Goal: Task Accomplishment & Management: Manage account settings

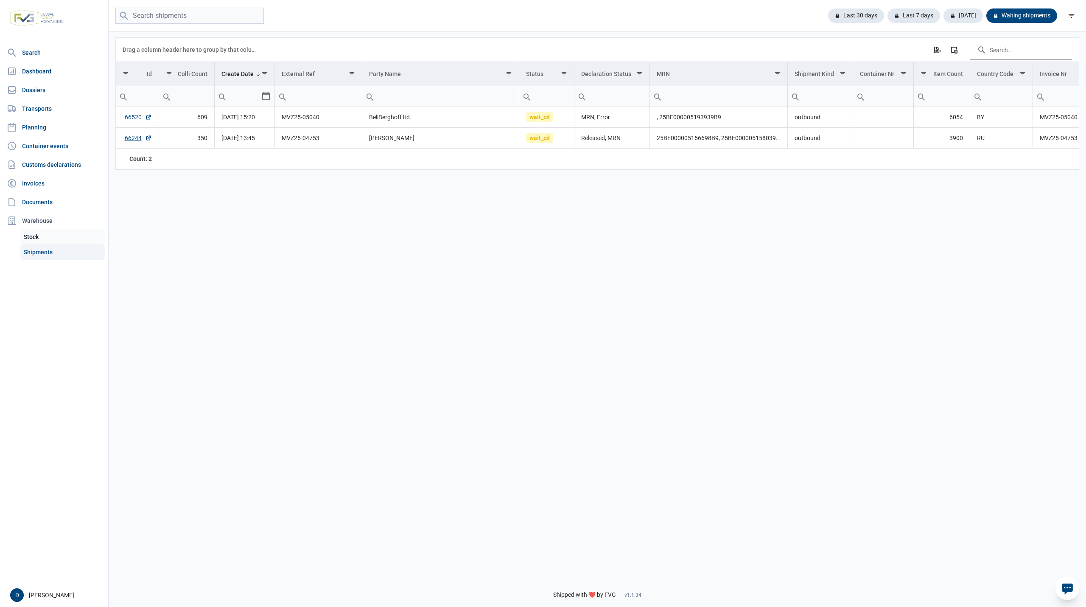
click at [33, 238] on link "Stock" at bounding box center [62, 236] width 84 height 15
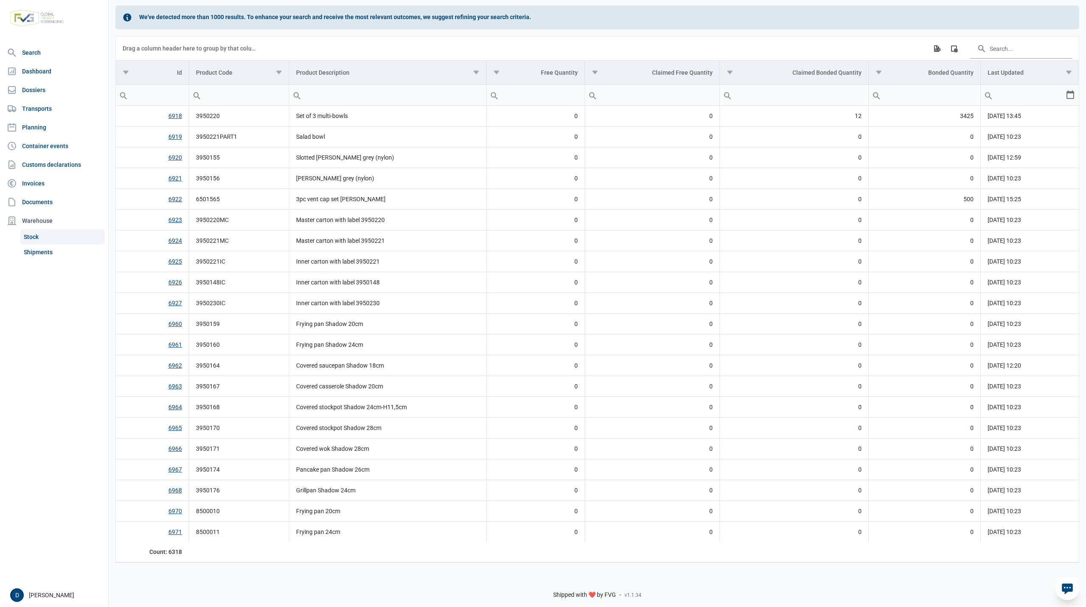
click at [64, 300] on nav "Search Dashboard Dossiers Transports Planning Container events Customs declarat…" at bounding box center [54, 313] width 108 height 539
click at [36, 252] on link "Shipments" at bounding box center [62, 251] width 84 height 15
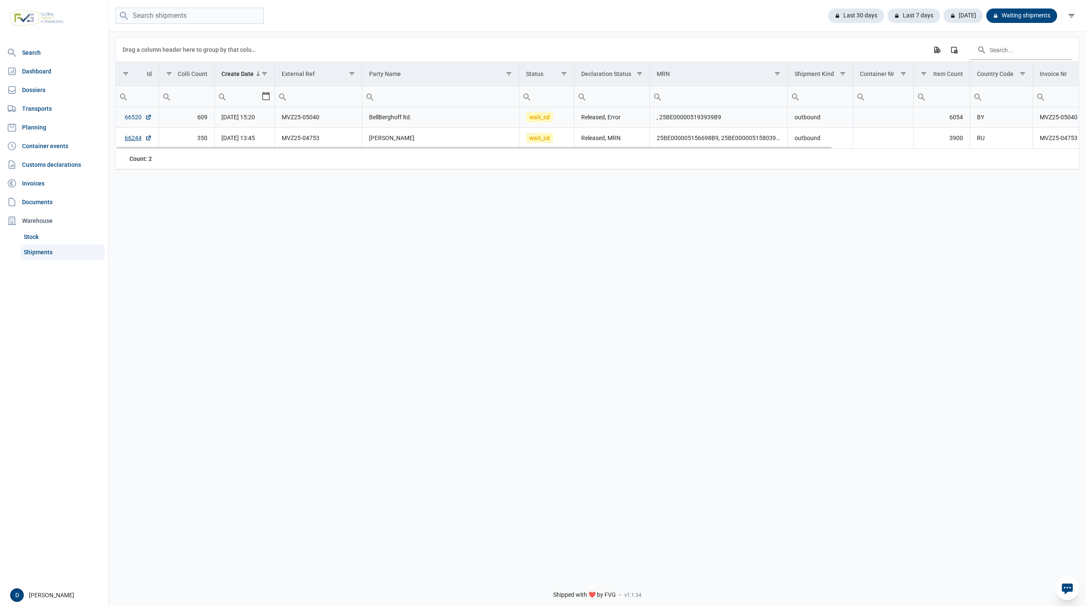
click at [132, 118] on link "66520" at bounding box center [138, 117] width 27 height 8
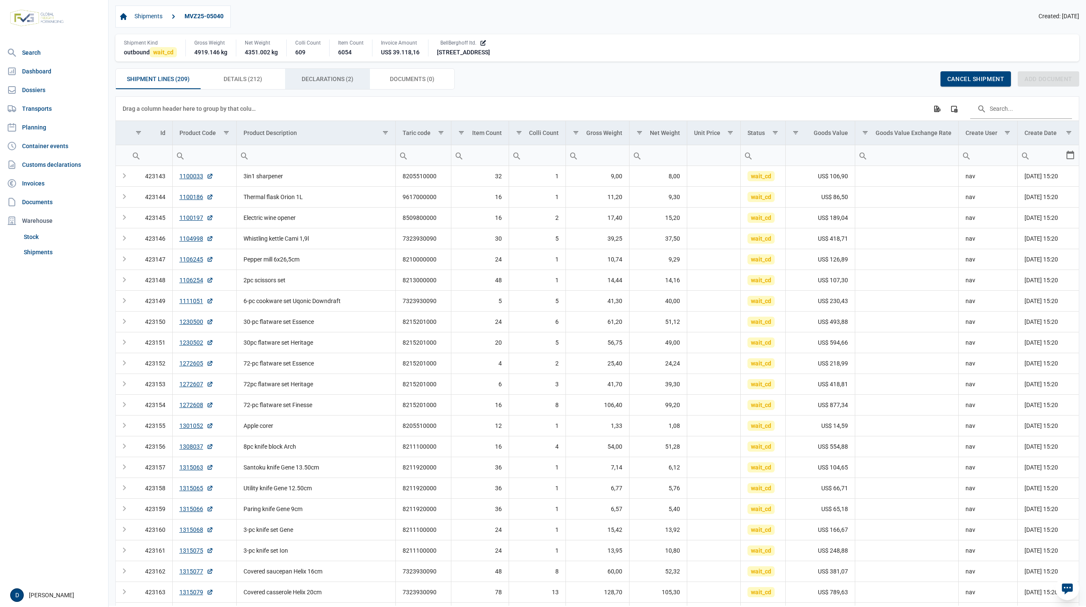
drag, startPoint x: 313, startPoint y: 78, endPoint x: 319, endPoint y: 76, distance: 6.9
click at [319, 76] on span "Declarations (2) Declarations (2)" at bounding box center [328, 79] width 52 height 10
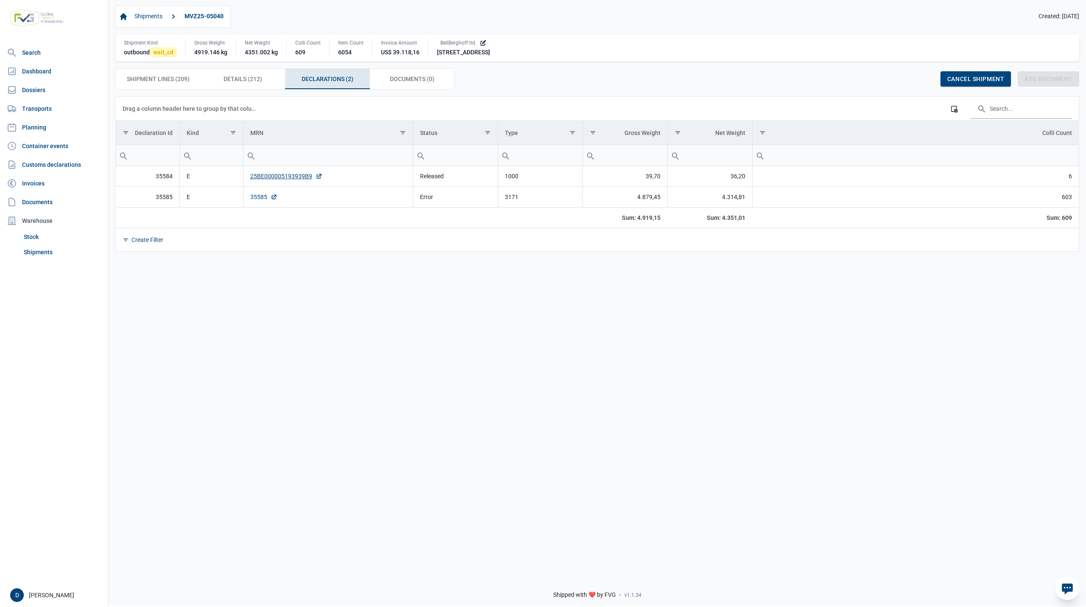
click at [258, 199] on link "35585" at bounding box center [263, 197] width 27 height 8
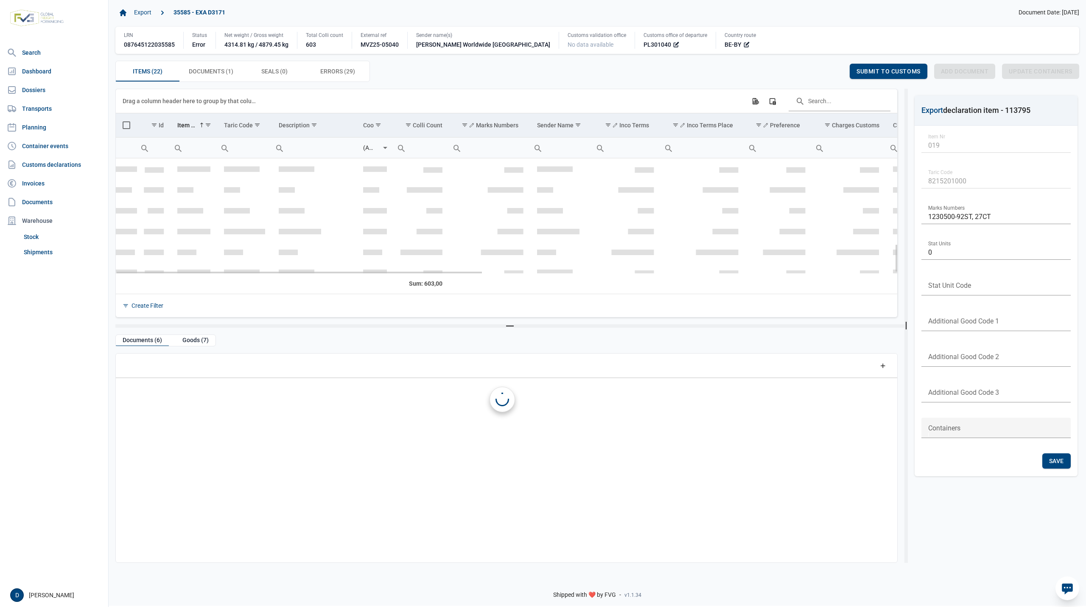
scroll to position [345, 0]
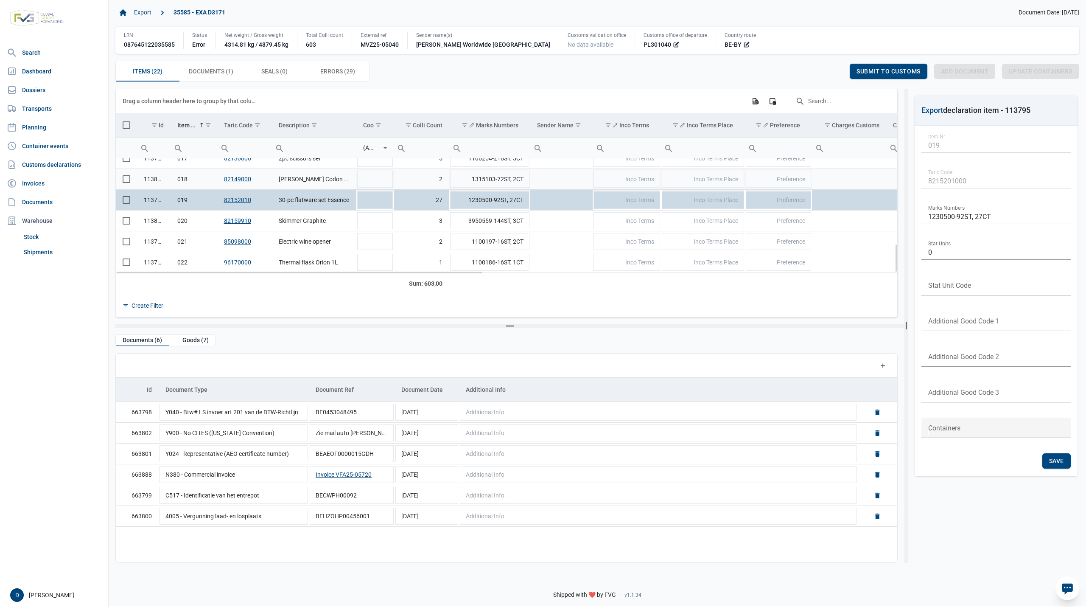
click at [124, 180] on span "Select row" at bounding box center [127, 179] width 8 height 8
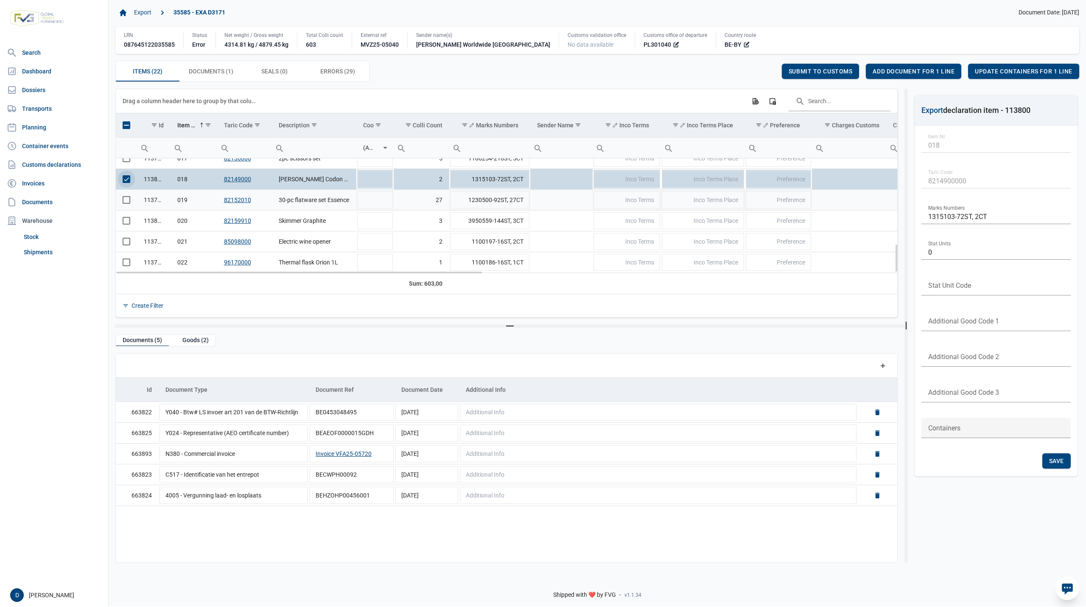
click at [125, 201] on span "Select row" at bounding box center [127, 200] width 8 height 8
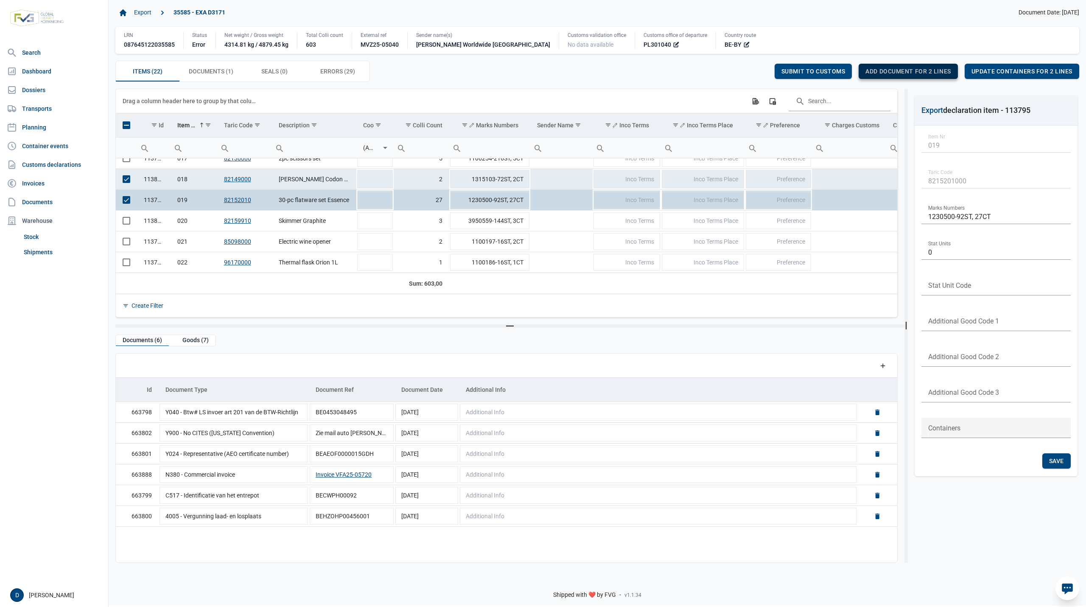
click at [909, 69] on span "Add document for 2 lines" at bounding box center [908, 71] width 85 height 7
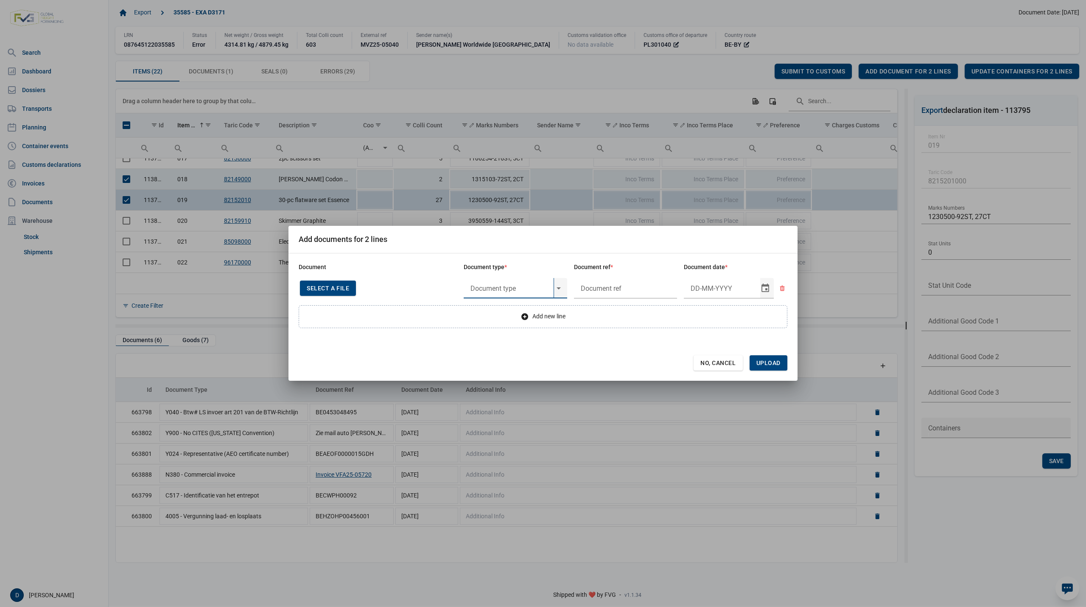
click at [514, 290] on input "text" at bounding box center [509, 288] width 90 height 20
click at [497, 314] on div "Y724 - De verbodsbepalingen van artikel 1 octies bis, lid" at bounding box center [516, 312] width 104 height 20
type input "Y724 - De verbodsbepalingen van artikel 1 octies bis, lid"
type input "."
type input "16-9-2025"
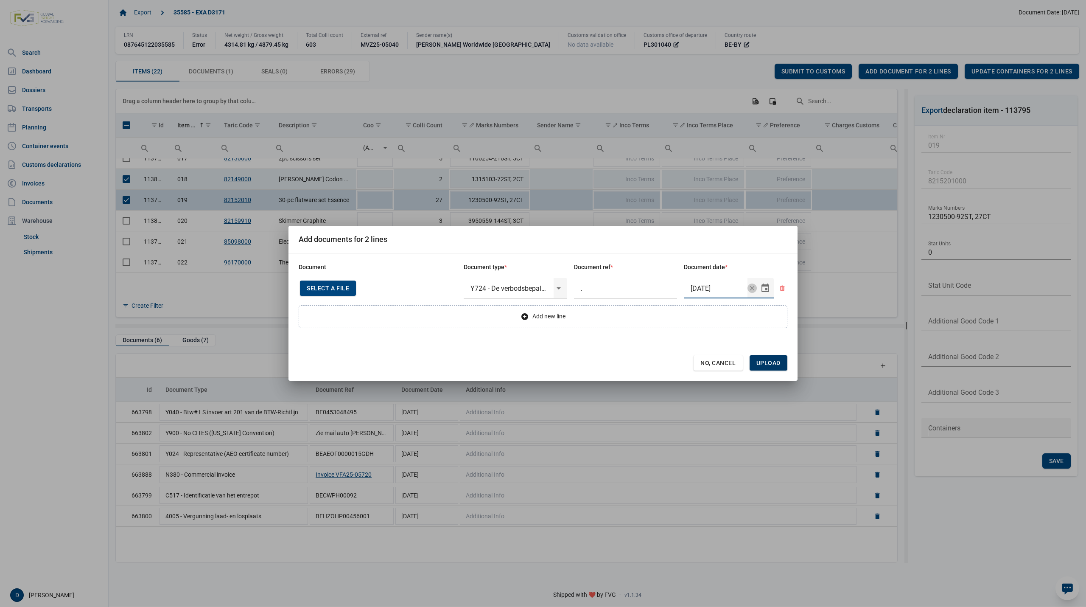
click at [781, 362] on span "Upload" at bounding box center [769, 362] width 38 height 15
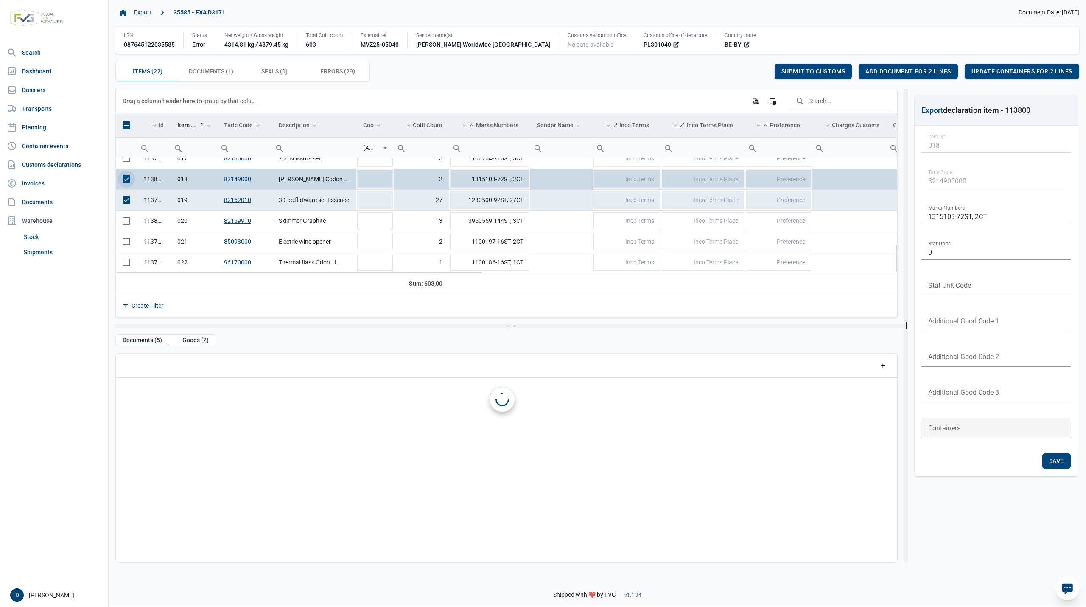
click at [124, 182] on span "Select row" at bounding box center [127, 179] width 8 height 8
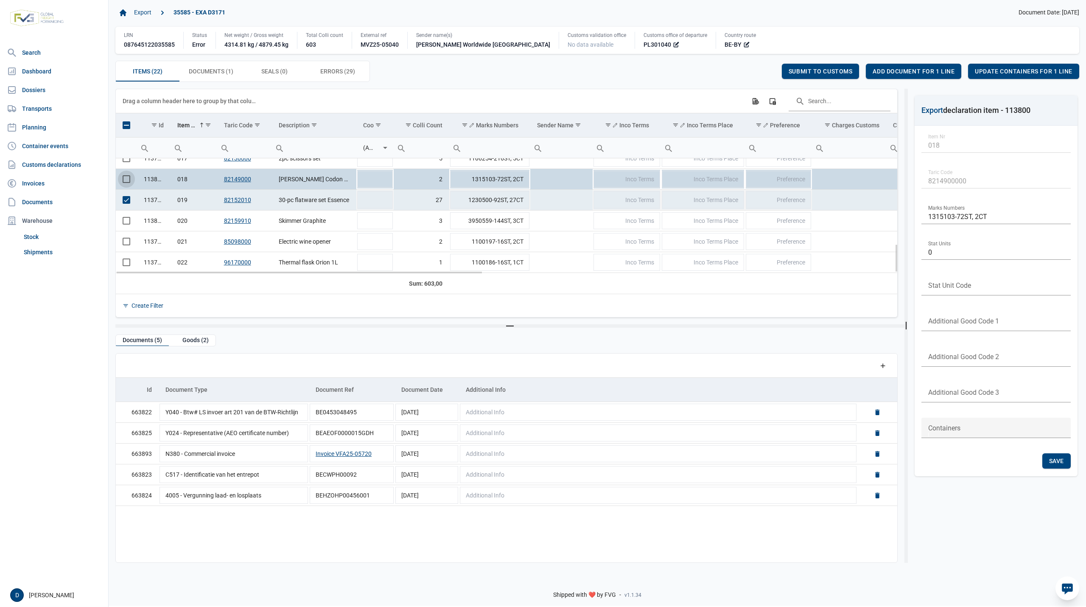
click at [123, 205] on td "Data grid with 22 rows and 23 columns" at bounding box center [126, 200] width 21 height 21
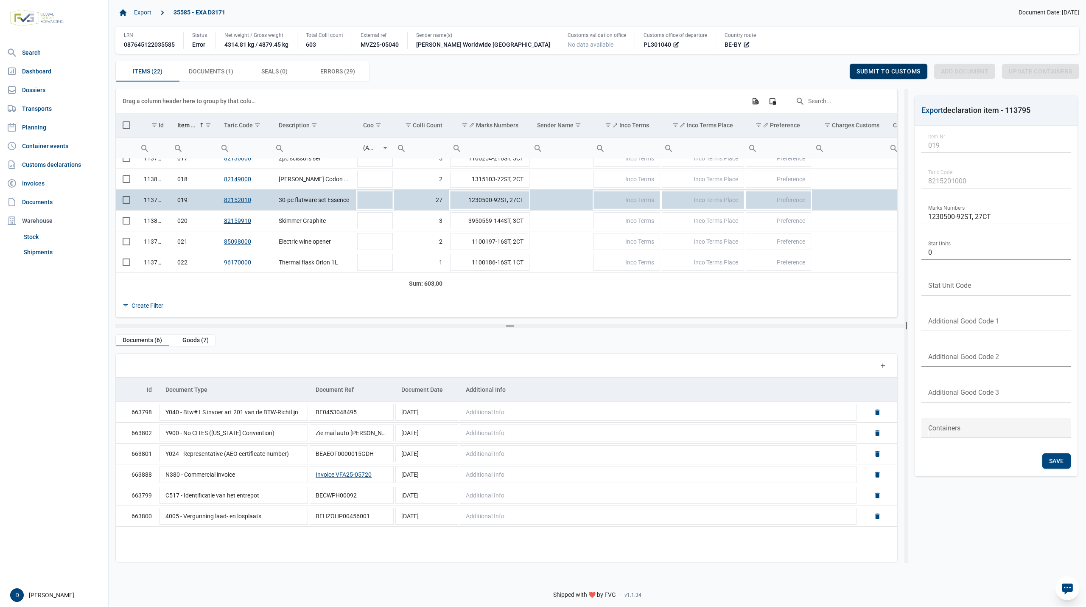
click at [866, 70] on span "Submit to customs" at bounding box center [889, 71] width 64 height 7
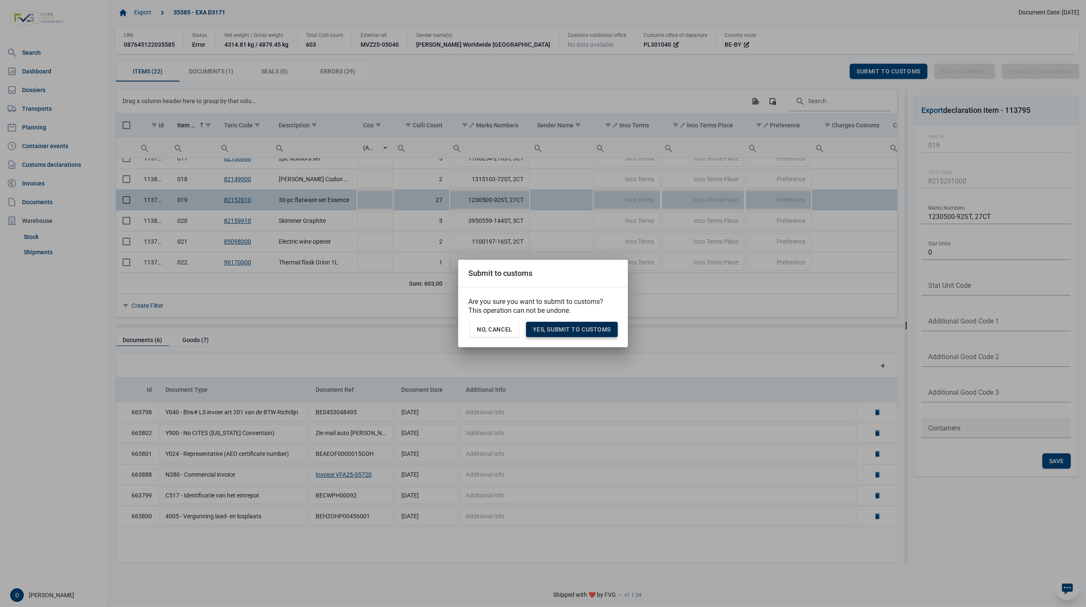
click at [579, 324] on div "Yes, Submit to customs" at bounding box center [572, 329] width 92 height 15
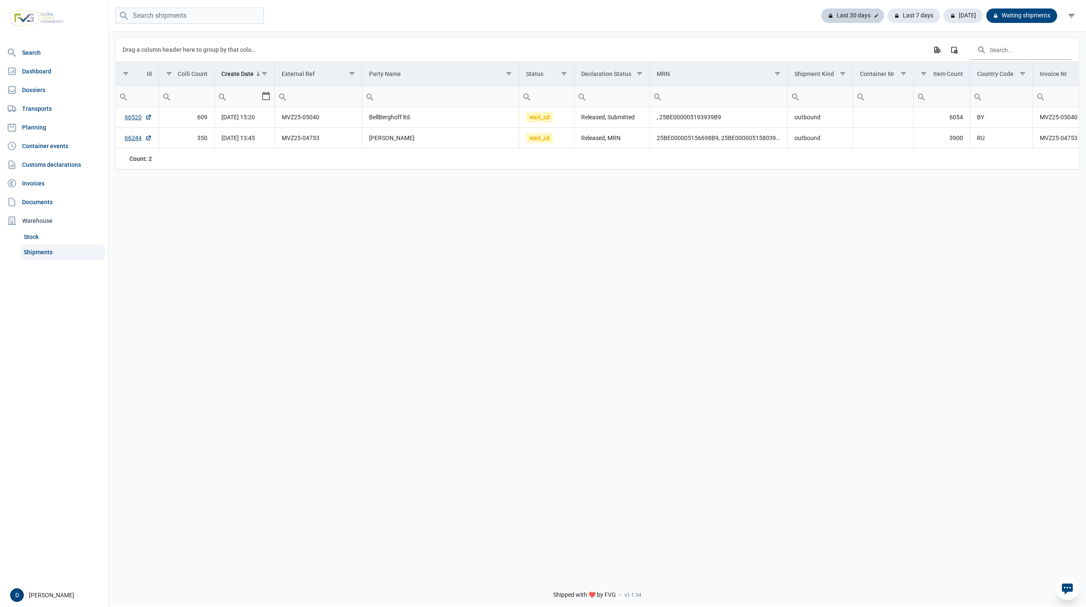
click at [846, 12] on div "Last 30 days" at bounding box center [853, 15] width 63 height 14
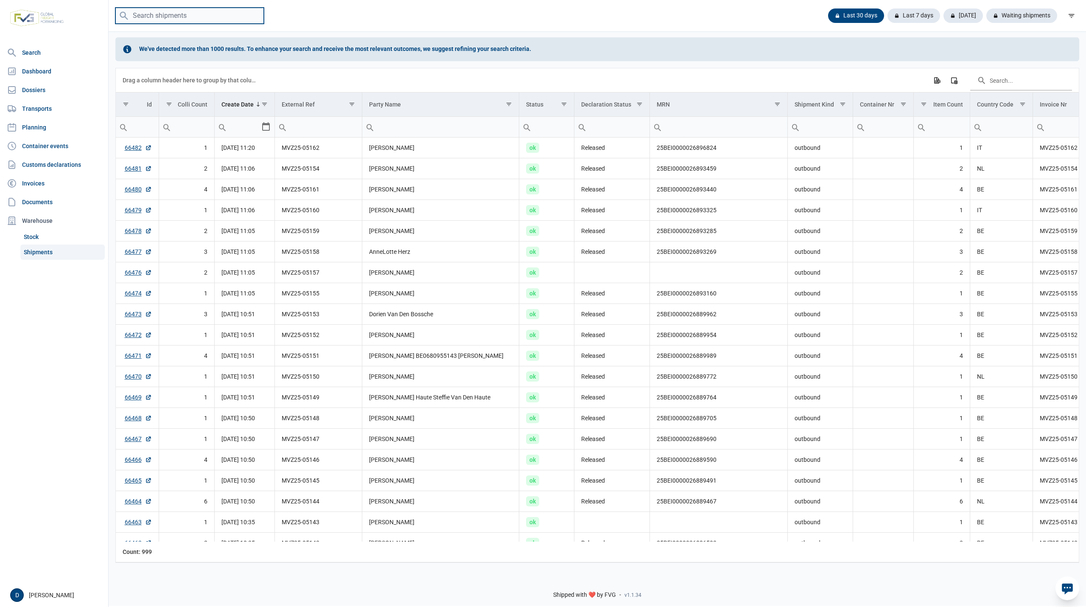
click at [165, 11] on input "search" at bounding box center [189, 16] width 149 height 17
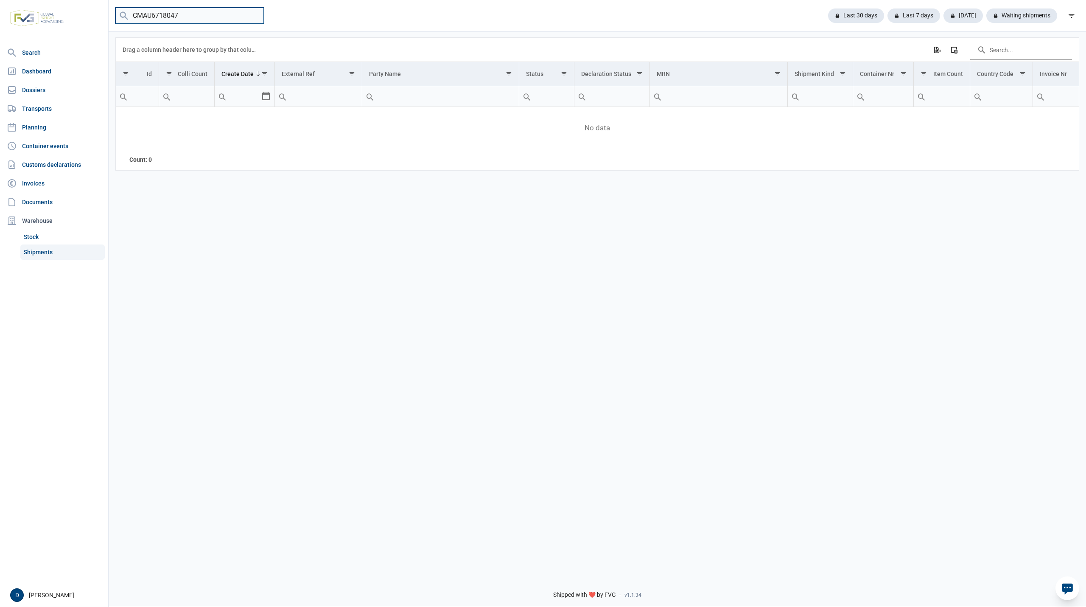
click at [257, 17] on input "CMAU6718047" at bounding box center [189, 16] width 149 height 17
type input "C"
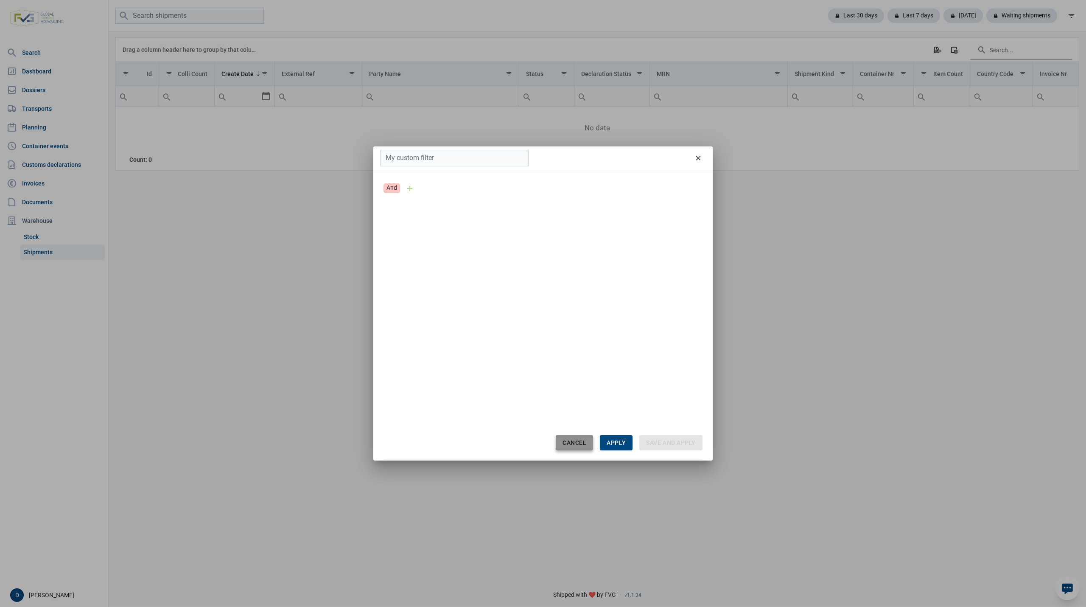
click at [580, 446] on span "Cancel" at bounding box center [575, 442] width 24 height 7
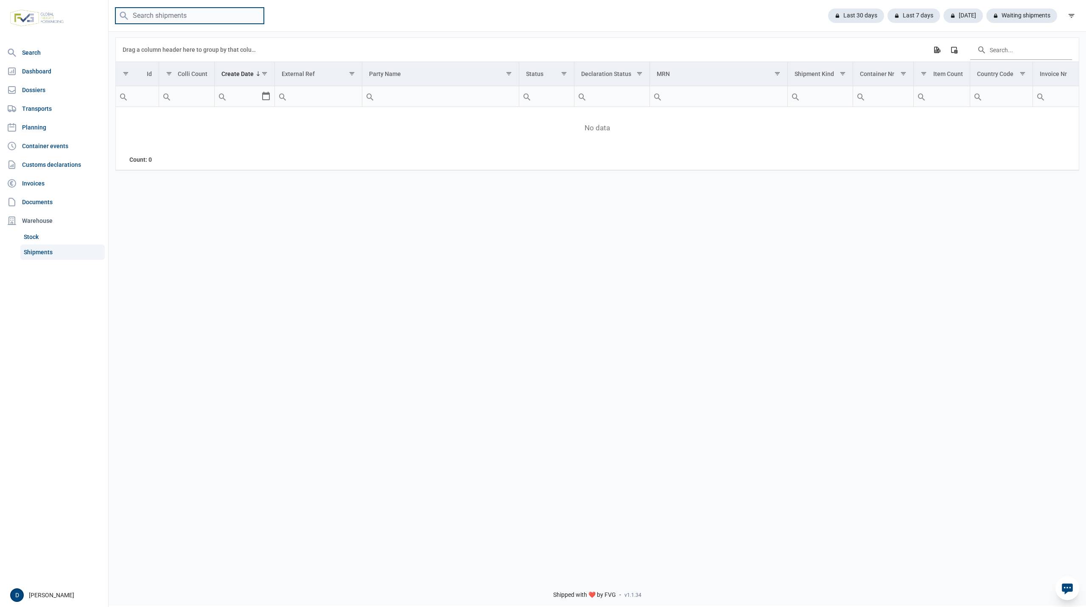
click at [202, 19] on input "search" at bounding box center [189, 16] width 149 height 17
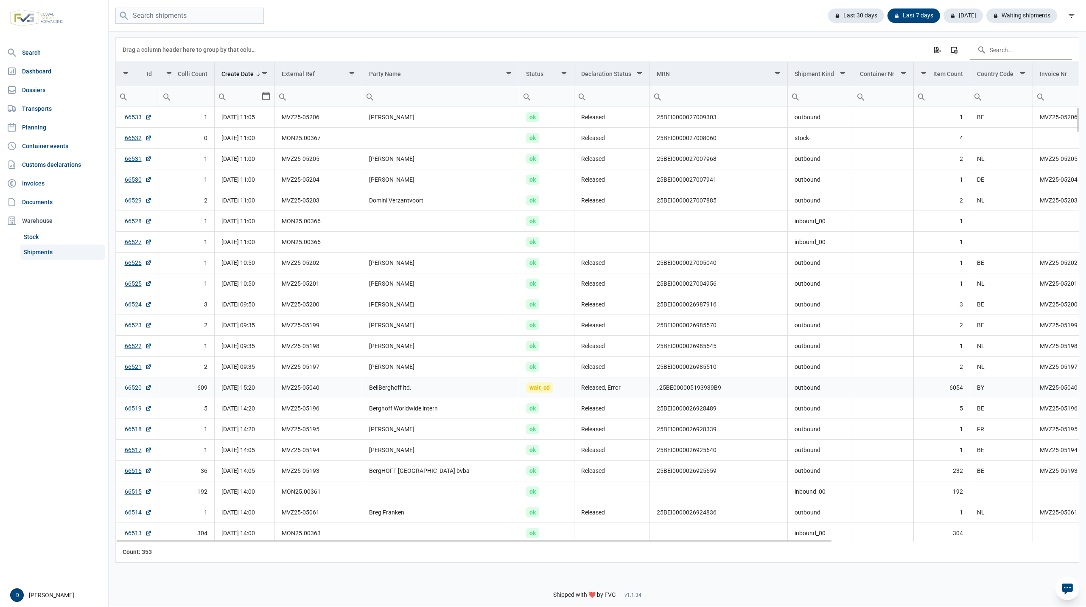
click at [133, 389] on link "66520" at bounding box center [138, 387] width 27 height 8
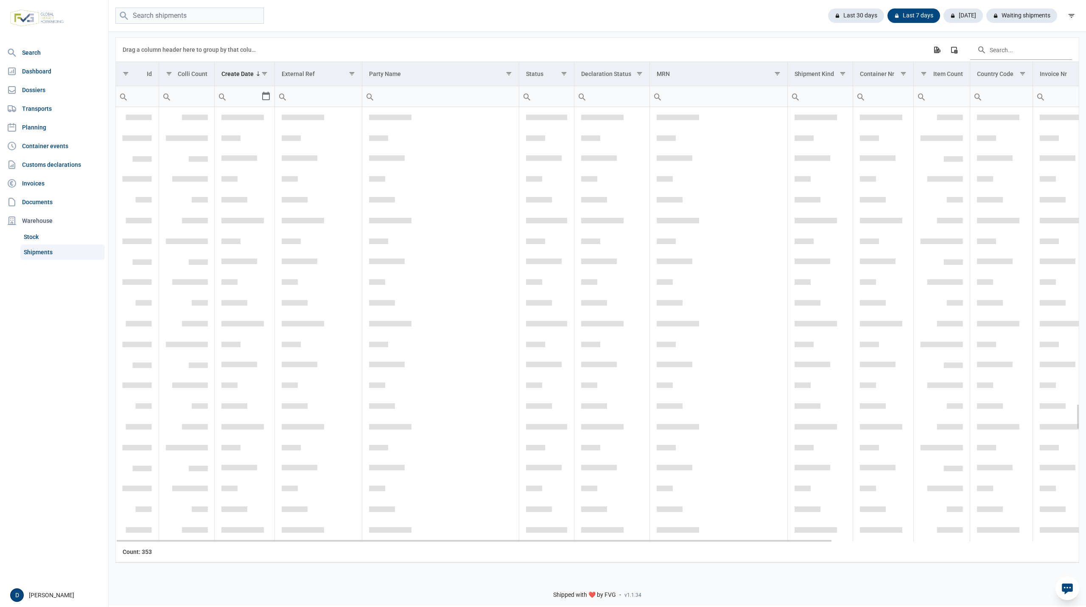
scroll to position [5052, 0]
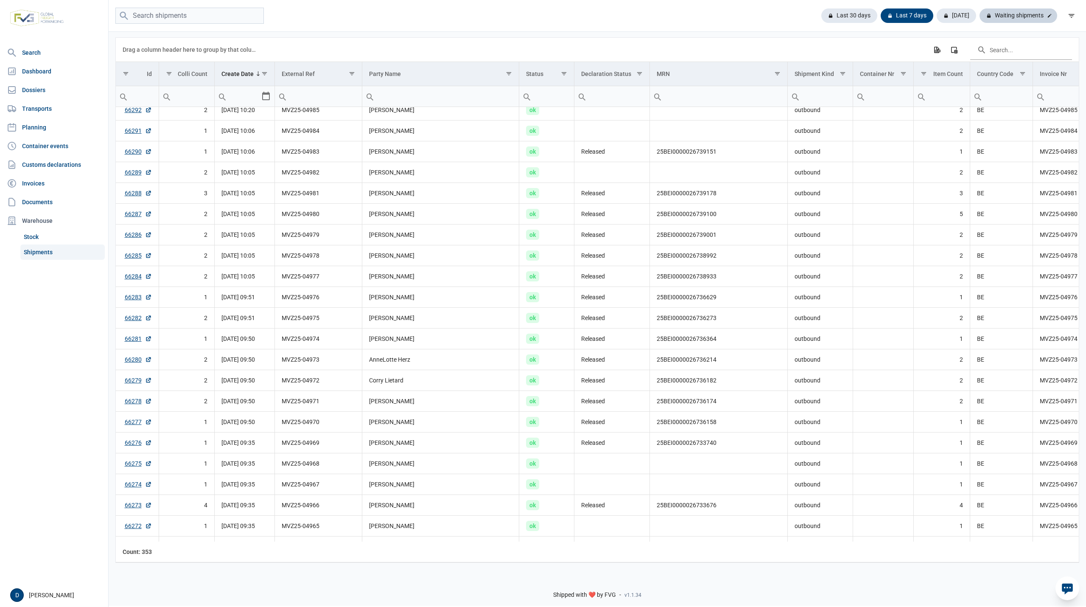
click at [1031, 14] on div "Waiting shipments" at bounding box center [1019, 15] width 78 height 14
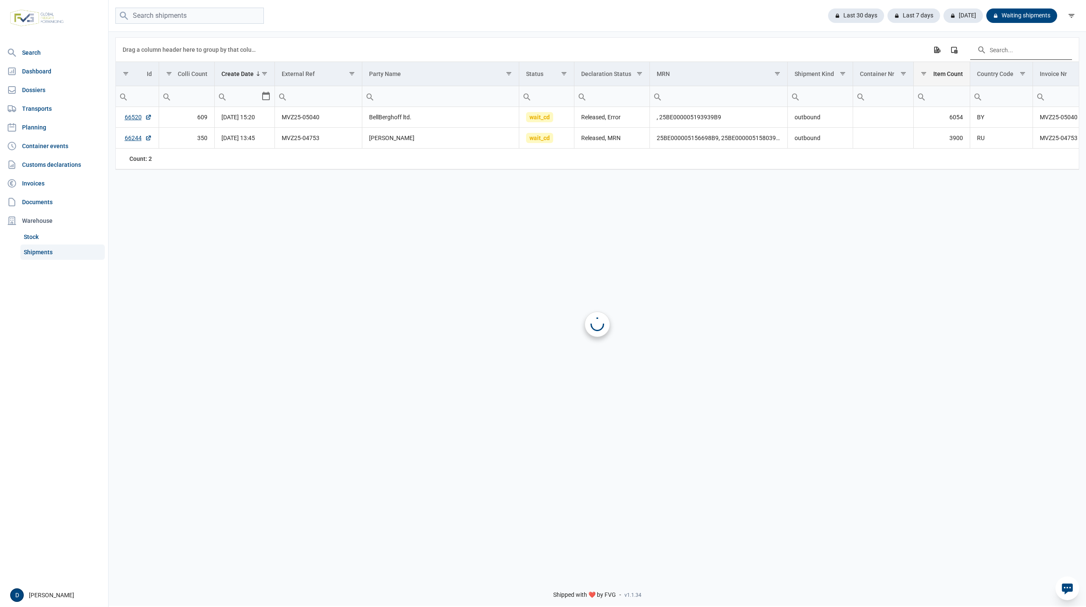
scroll to position [0, 0]
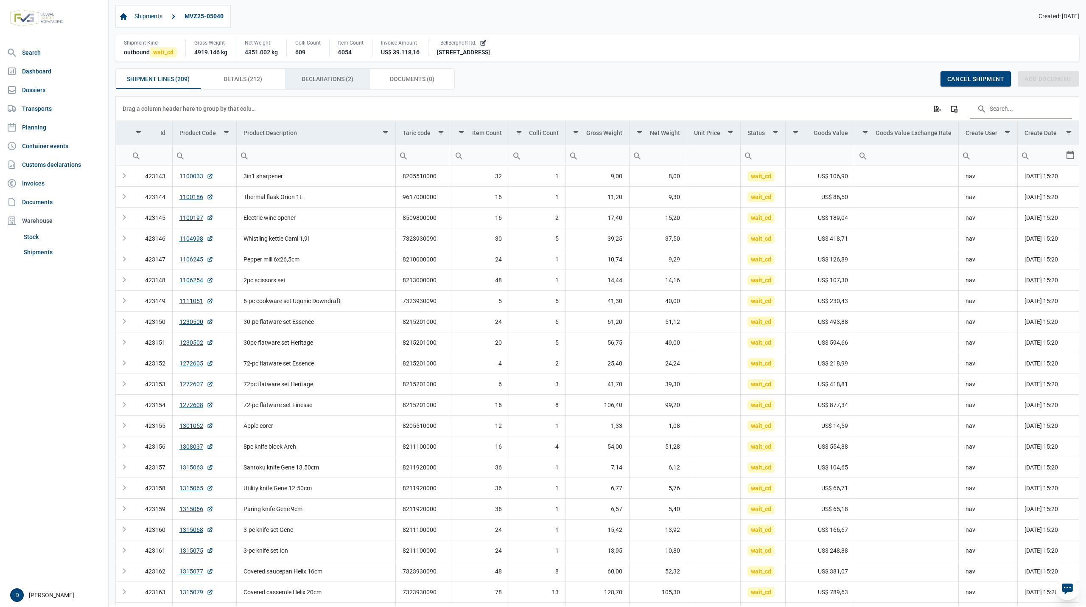
click at [334, 84] on span "Declarations (2) Declarations (2)" at bounding box center [328, 79] width 52 height 10
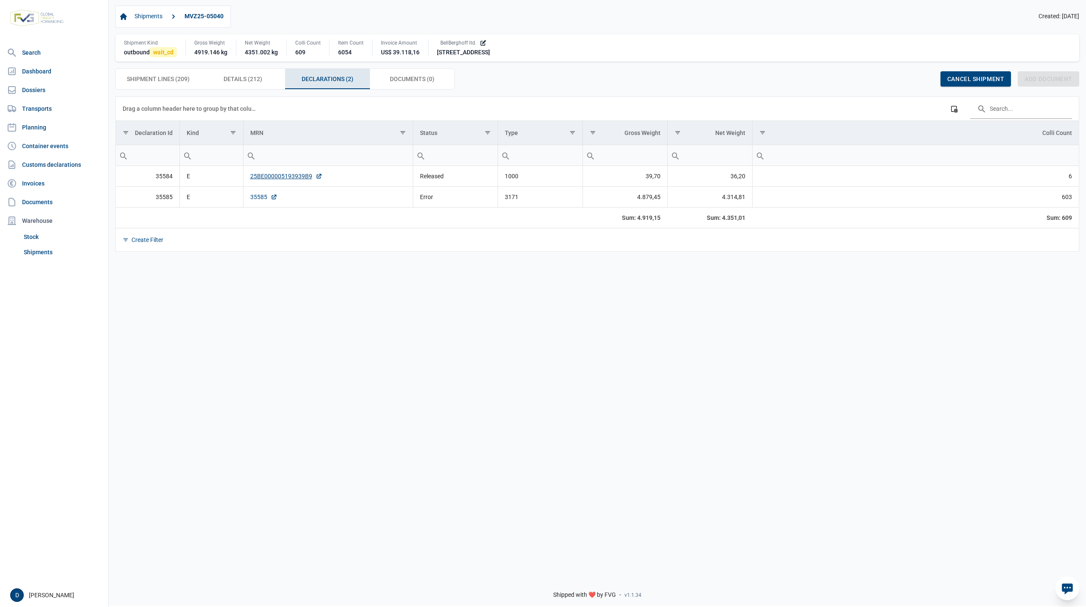
click at [256, 199] on link "35585" at bounding box center [263, 197] width 27 height 8
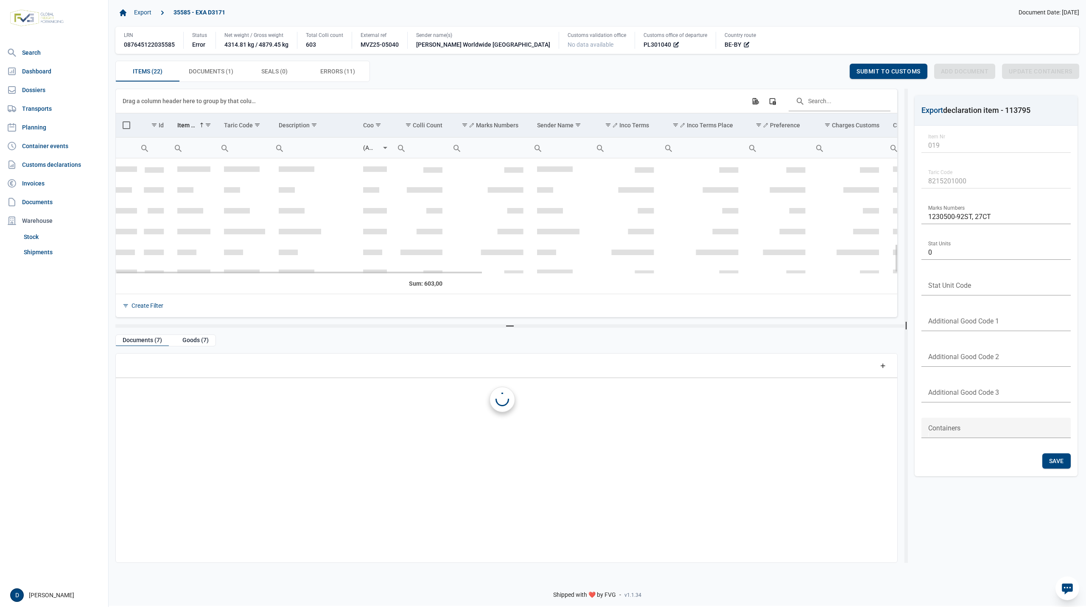
scroll to position [345, 0]
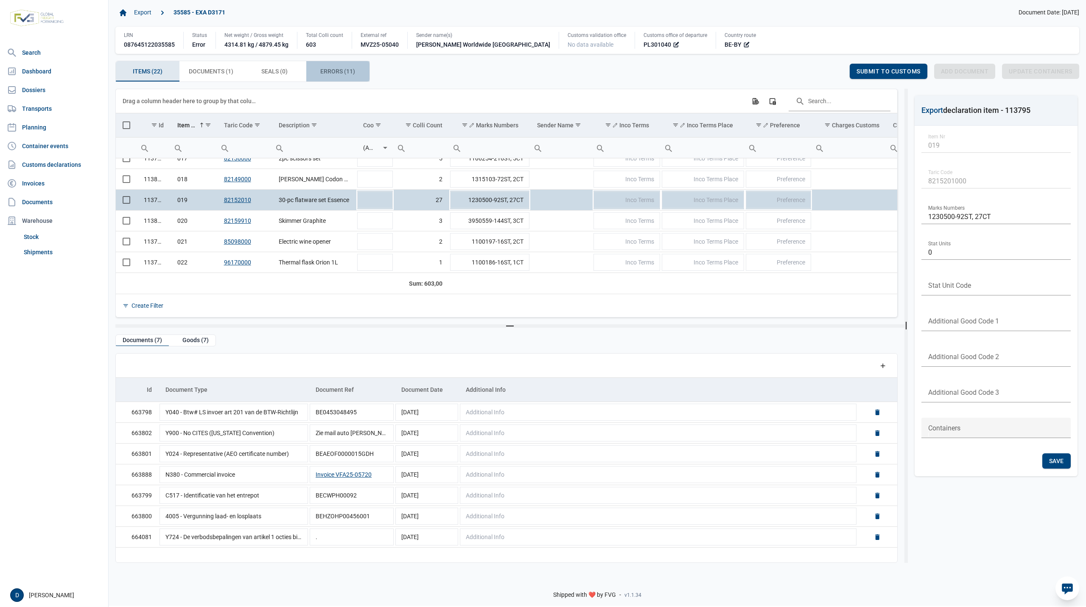
click at [335, 68] on span "Errors (11) Errors (11)" at bounding box center [337, 71] width 35 height 10
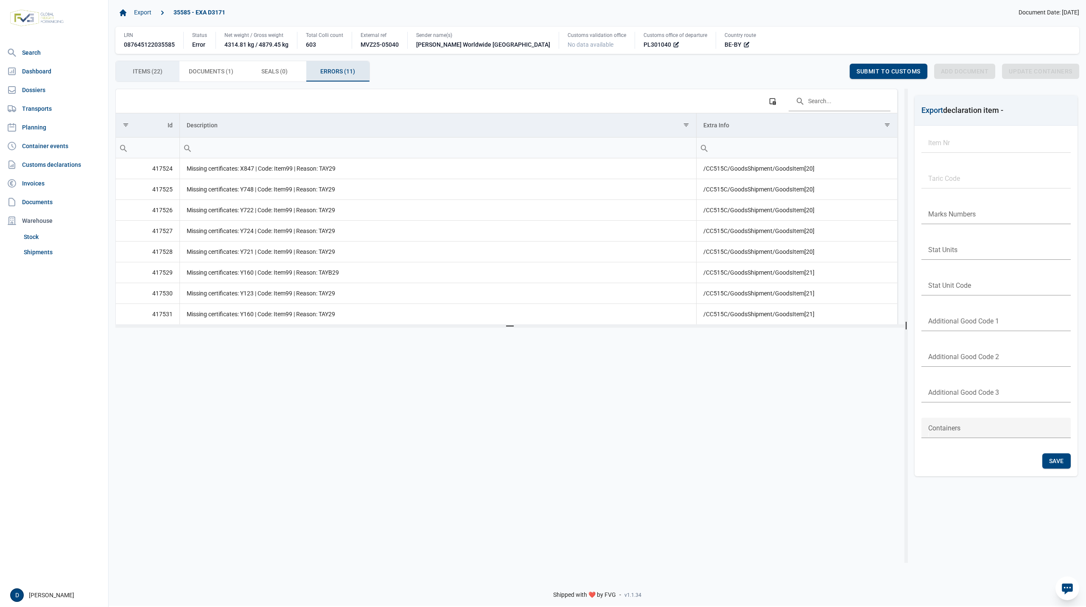
click at [162, 71] on span "Items (22) Items (22)" at bounding box center [148, 71] width 30 height 10
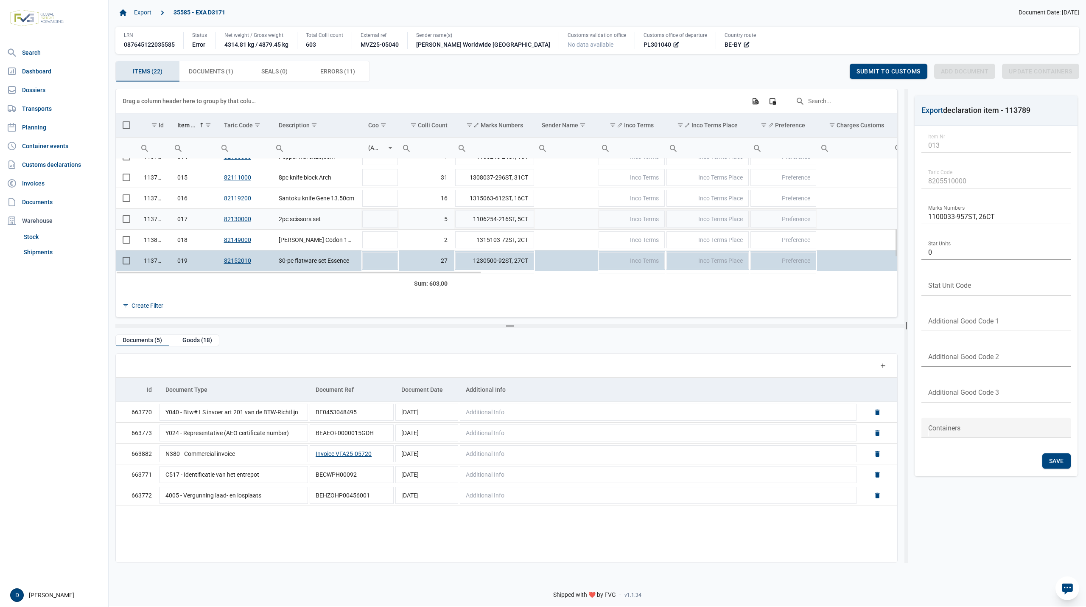
scroll to position [345, 0]
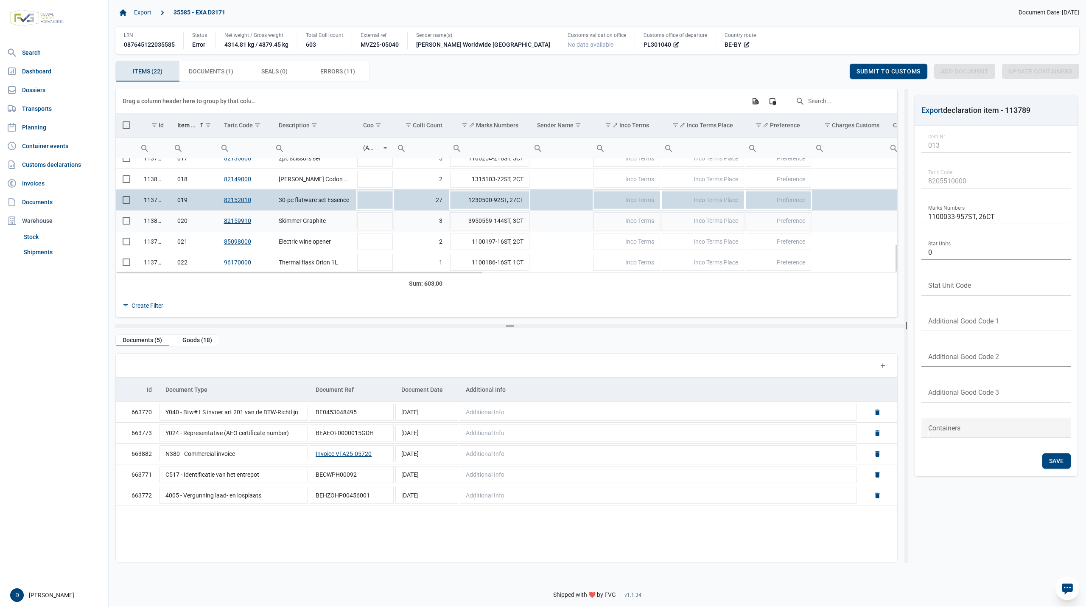
click at [129, 223] on span "Select row" at bounding box center [127, 221] width 8 height 8
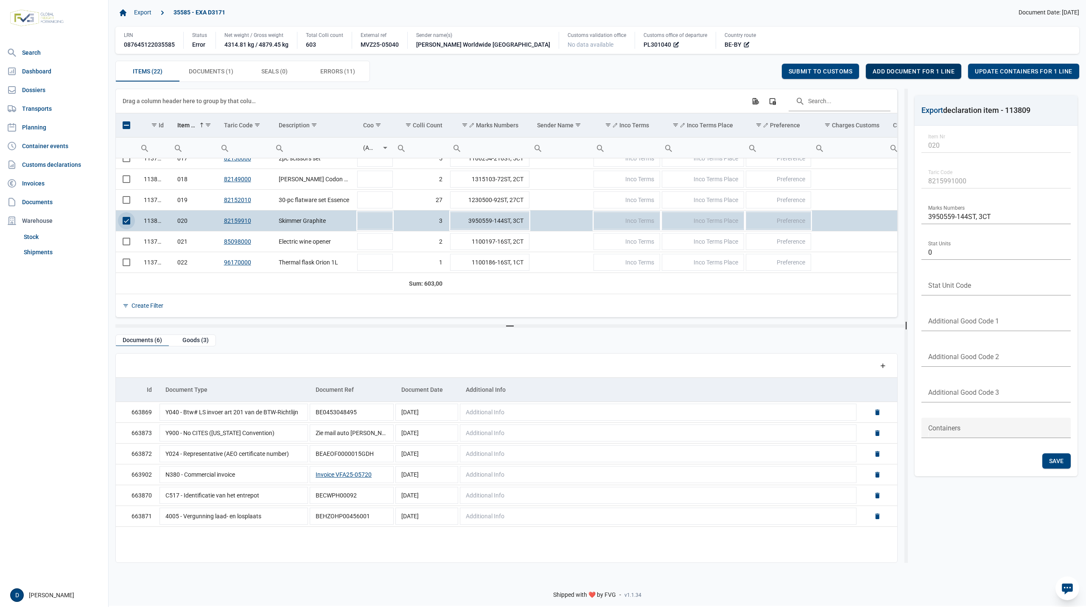
click at [910, 71] on span "Add document for 1 line" at bounding box center [914, 71] width 82 height 7
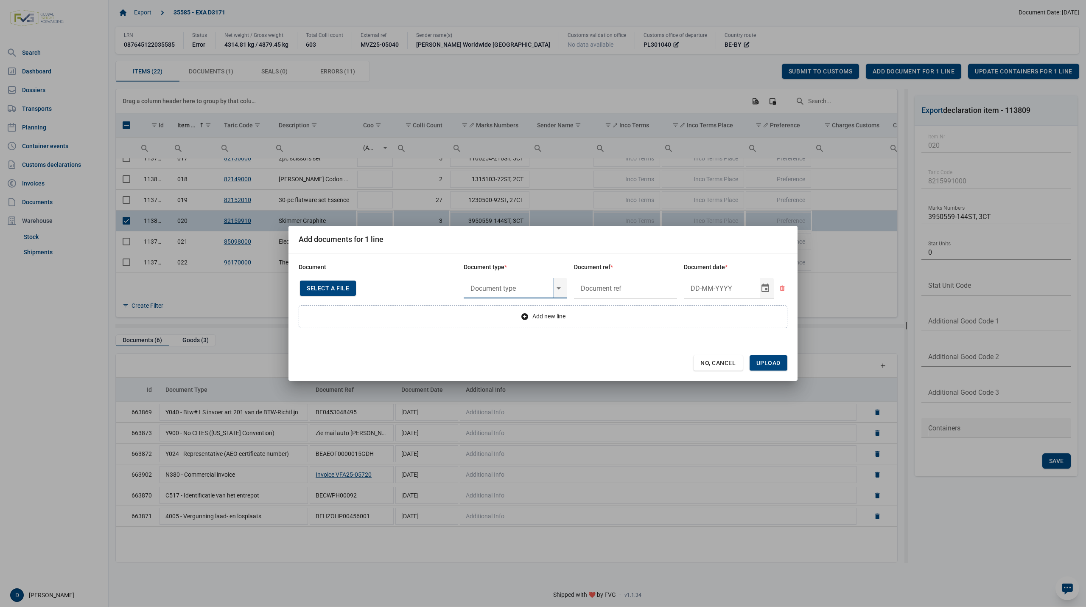
click at [518, 288] on input "text" at bounding box center [509, 288] width 90 height 20
click at [514, 311] on div "Y724 - De verbodsbepalingen van artikel 1 octies bis, lid" at bounding box center [516, 312] width 104 height 20
type input "Y724 - De verbodsbepalingen van artikel 1 octies bis, lid"
click at [641, 284] on input "text" at bounding box center [626, 288] width 104 height 20
type input "."
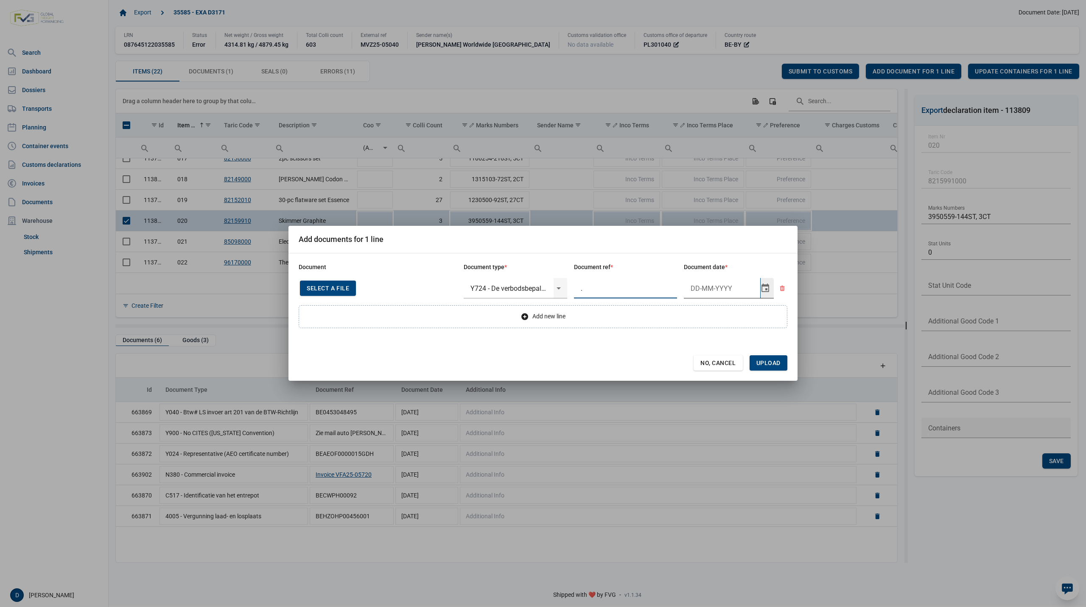
click at [705, 284] on input "Document date" at bounding box center [722, 288] width 76 height 20
type input "16-9-2025"
click at [764, 358] on span "Upload" at bounding box center [769, 362] width 38 height 15
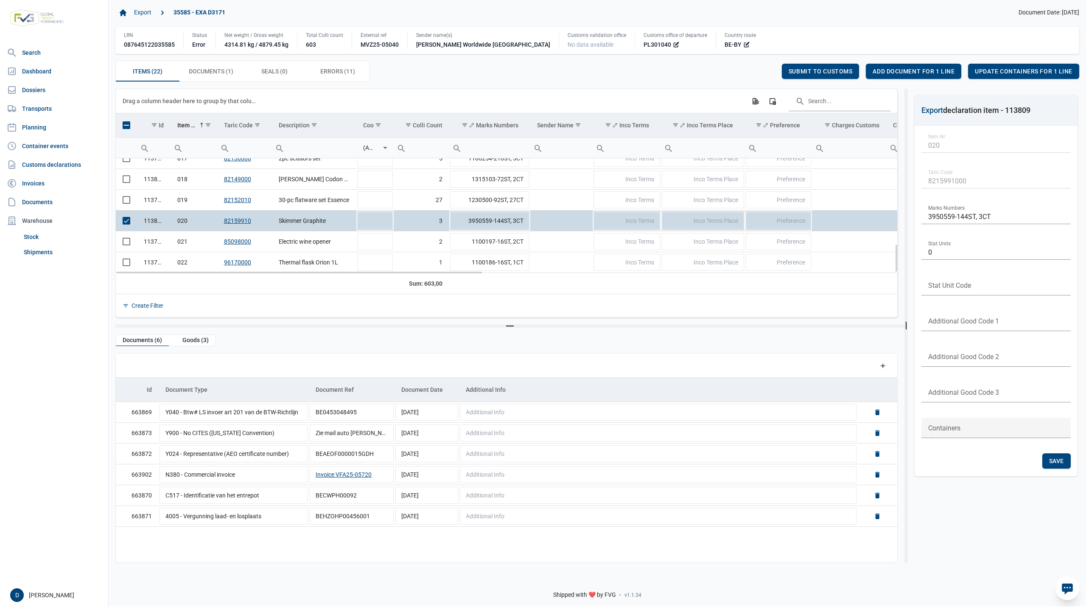
click at [124, 221] on span "Select row" at bounding box center [127, 221] width 8 height 8
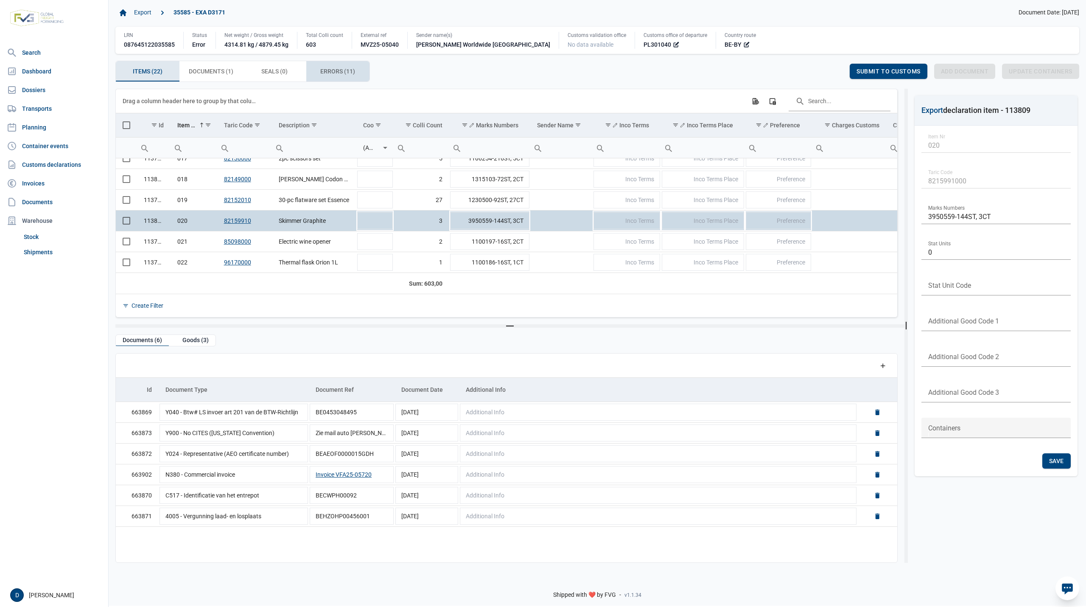
click at [340, 74] on span "Errors (11) Errors (11)" at bounding box center [337, 71] width 35 height 10
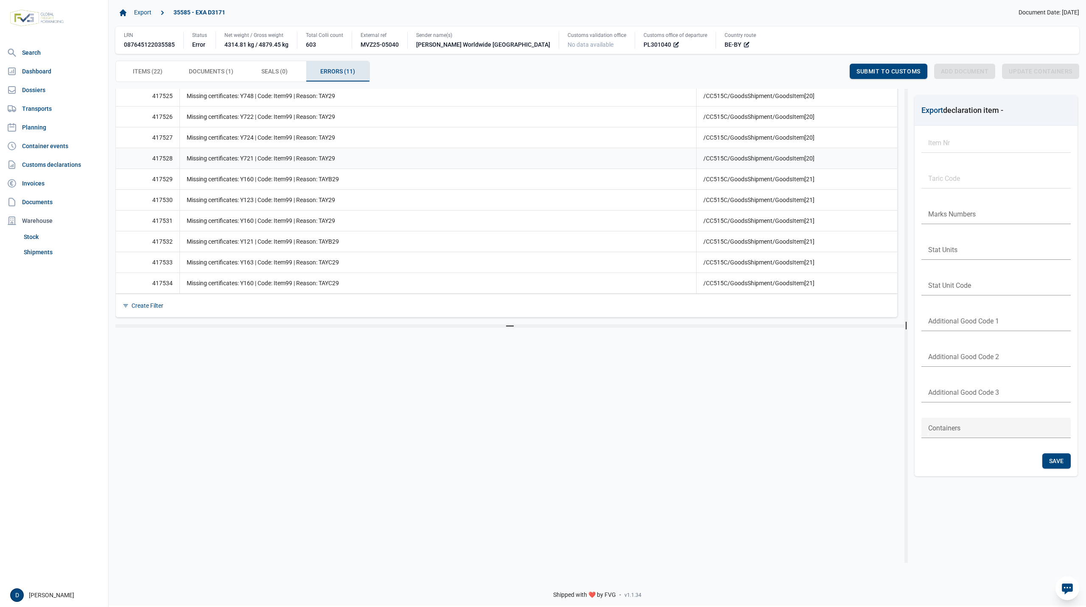
scroll to position [96, 0]
click at [156, 67] on div "Items (22) Items (22)" at bounding box center [148, 71] width 64 height 20
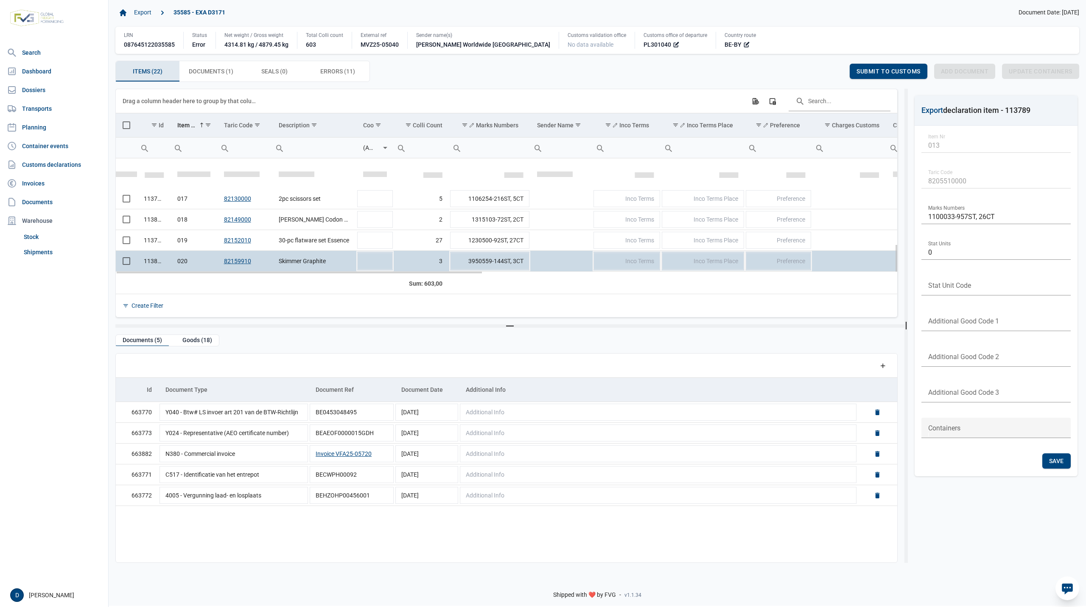
scroll to position [346, 0]
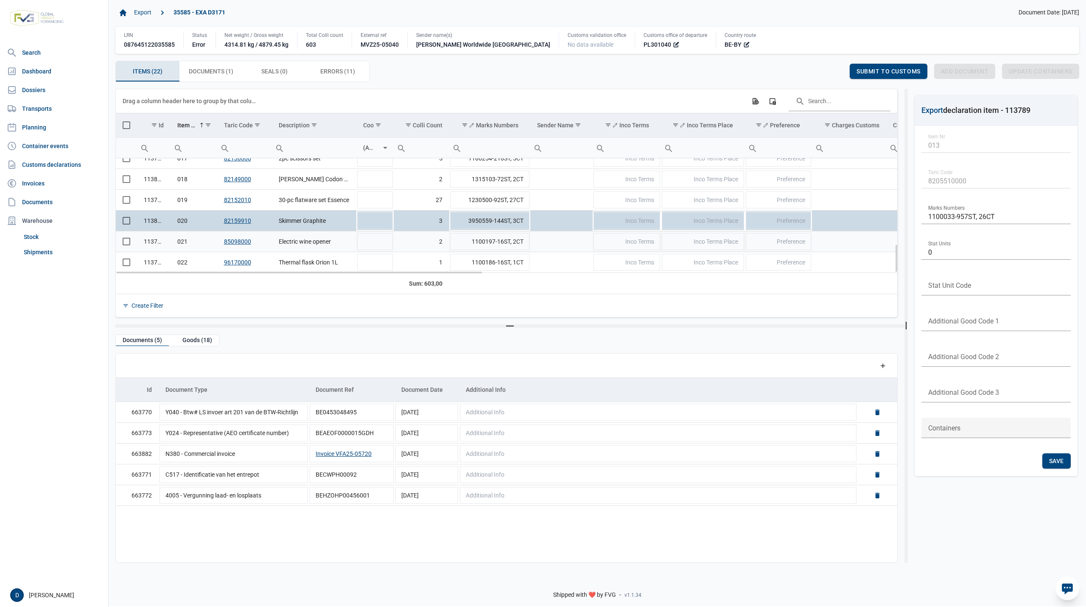
click at [126, 243] on span "Select row" at bounding box center [127, 242] width 8 height 8
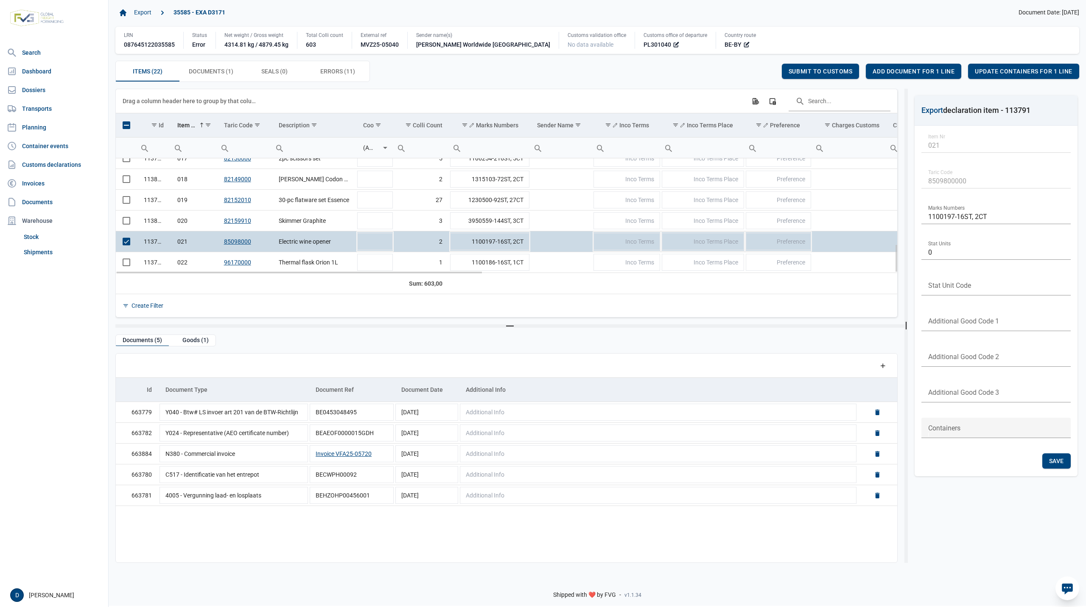
click at [228, 238] on link "85098000" at bounding box center [237, 241] width 27 height 7
click at [124, 240] on span "Select row" at bounding box center [127, 242] width 8 height 8
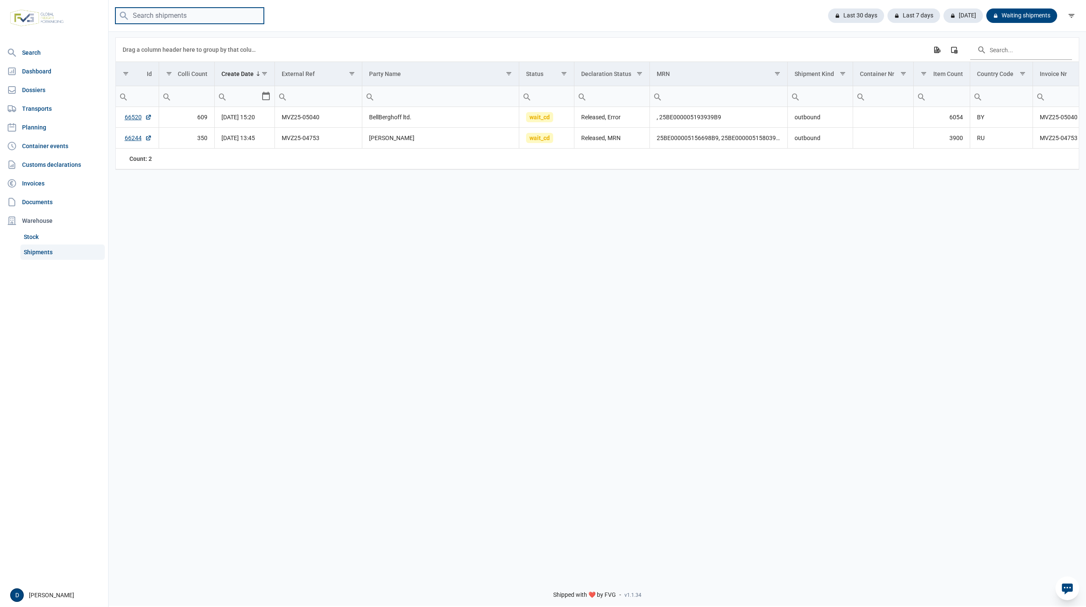
click at [162, 20] on input "search" at bounding box center [189, 16] width 149 height 17
click at [861, 13] on div "Last 30 days" at bounding box center [853, 15] width 63 height 14
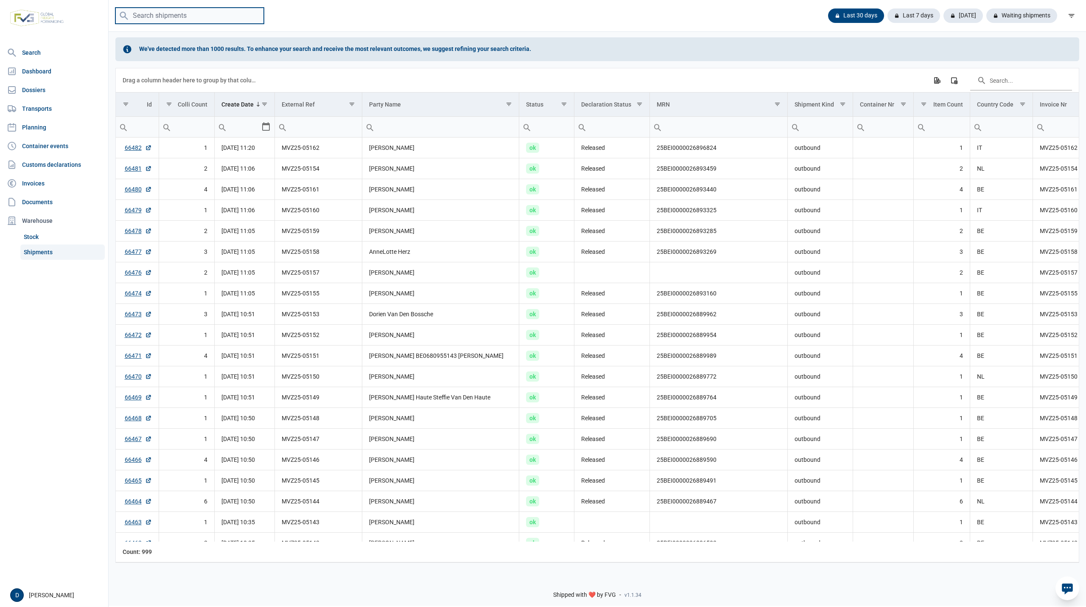
click at [154, 16] on input "search" at bounding box center [189, 16] width 149 height 17
type input "CMAU6718047"
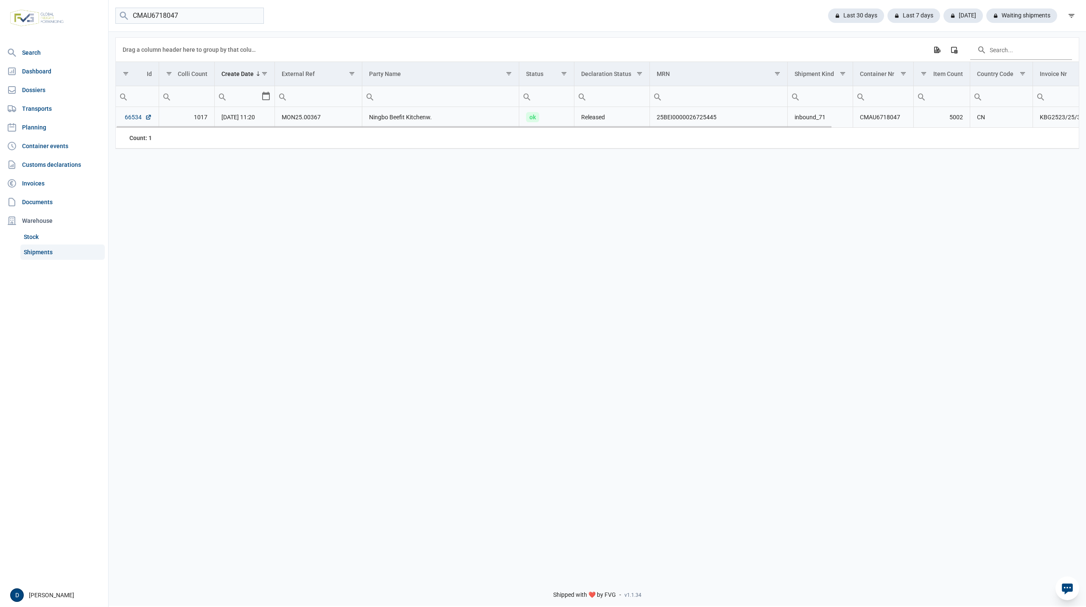
click at [138, 118] on link "66534" at bounding box center [138, 117] width 27 height 8
click at [255, 16] on input "CMAU6718047" at bounding box center [189, 16] width 149 height 17
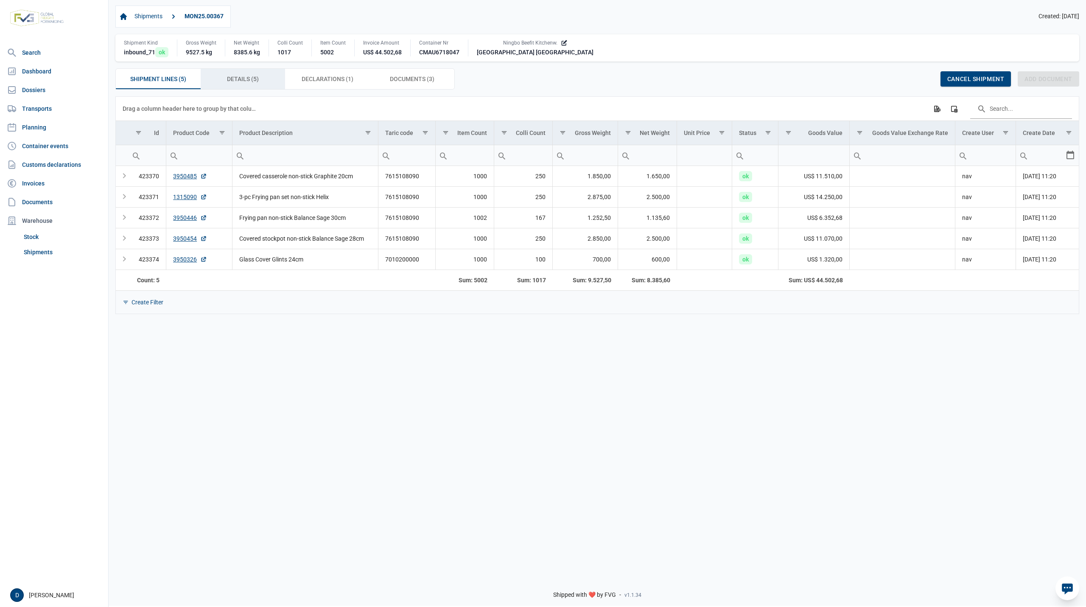
click at [250, 80] on span "Details (5) Details (5)" at bounding box center [243, 79] width 32 height 10
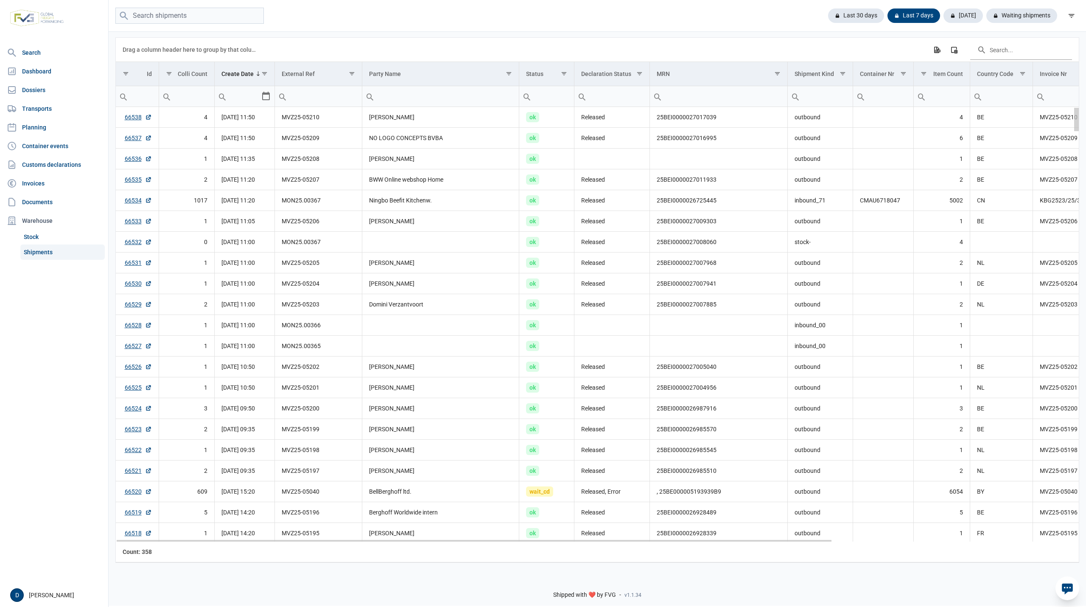
drag, startPoint x: 1077, startPoint y: 390, endPoint x: 1076, endPoint y: 87, distance: 303.4
click at [1076, 87] on body "For evaluation purposes only. Redistribution prohibited. Please register an exi…" at bounding box center [543, 288] width 1086 height 607
click at [128, 496] on link "66520" at bounding box center [138, 491] width 27 height 8
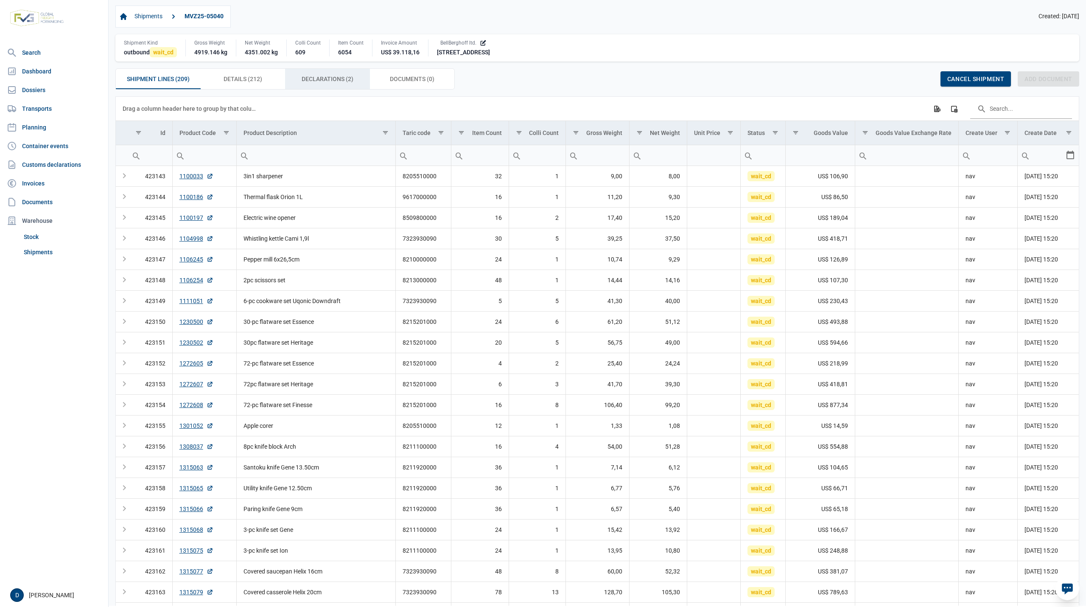
click at [328, 81] on span "Declarations (2) Declarations (2)" at bounding box center [328, 79] width 52 height 10
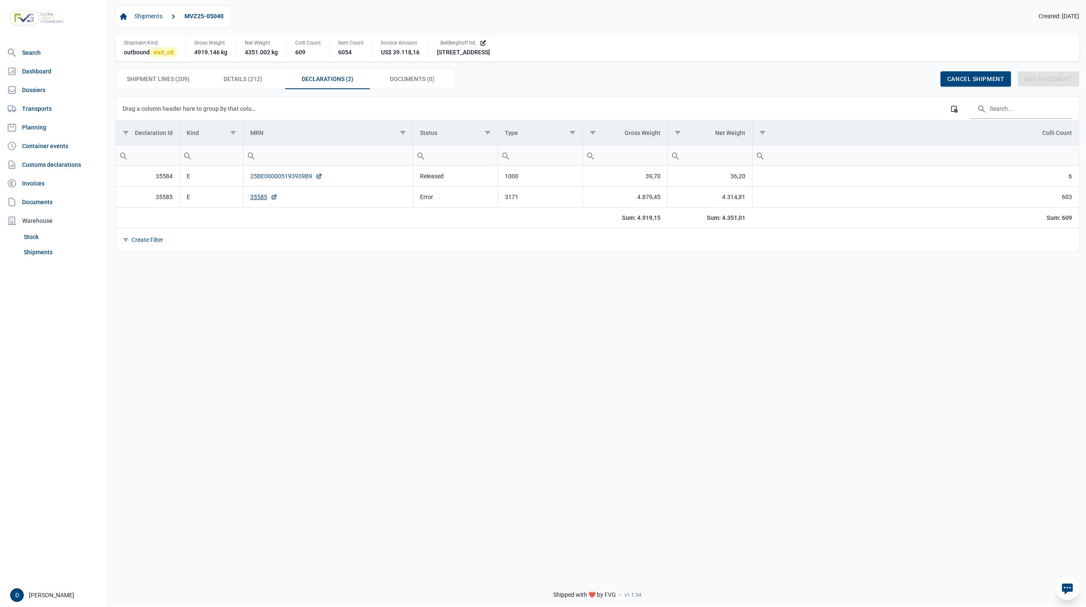
click at [293, 179] on link "25BE000005193939B9" at bounding box center [286, 176] width 72 height 8
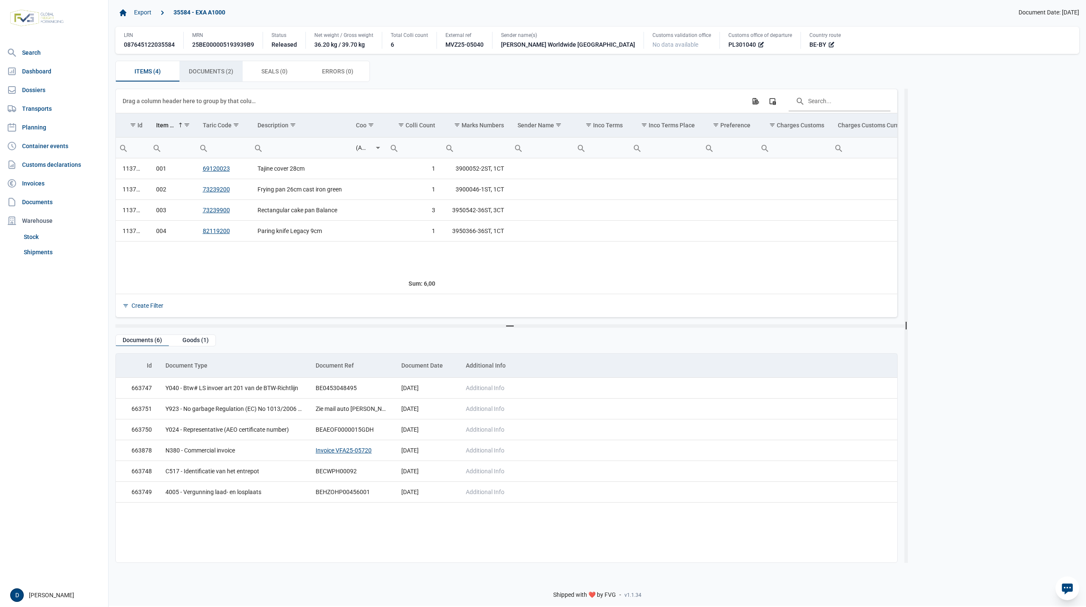
click at [220, 75] on span "Documents (2) Documents (2)" at bounding box center [211, 71] width 45 height 10
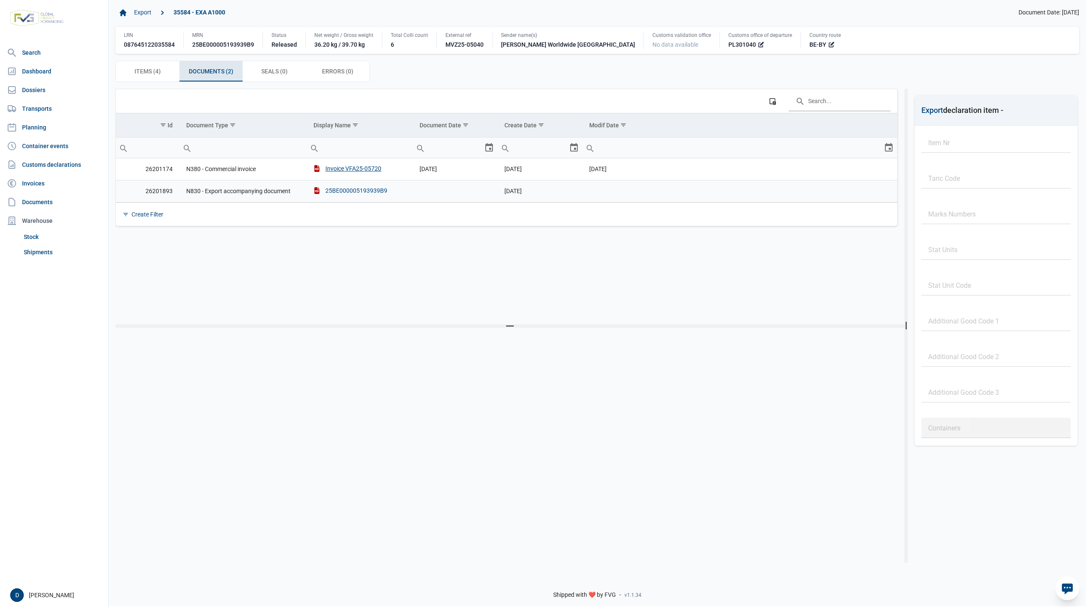
click at [338, 189] on div "25BE000005193939B9" at bounding box center [351, 190] width 74 height 8
